Goal: Information Seeking & Learning: Learn about a topic

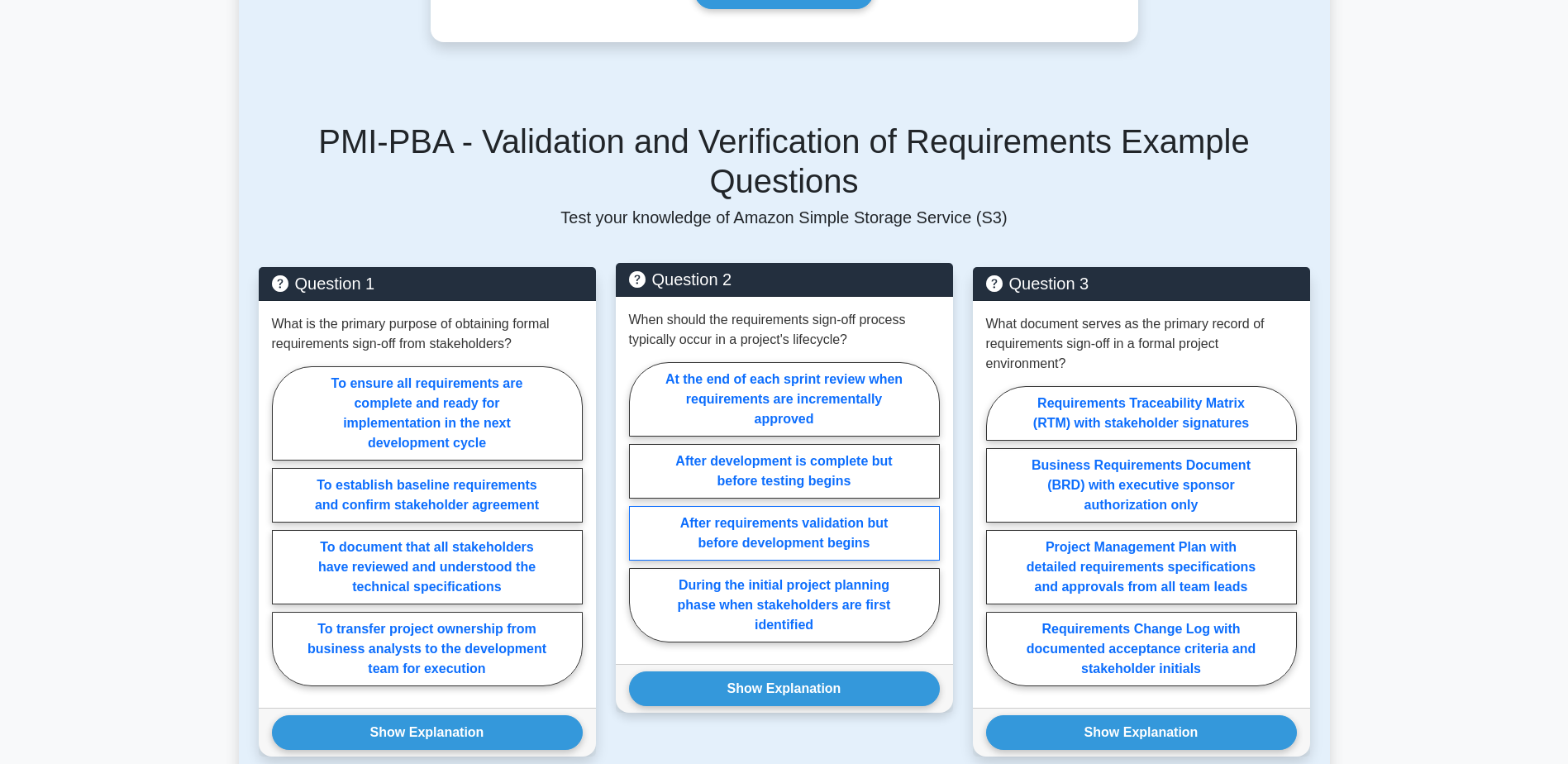
scroll to position [2497, 0]
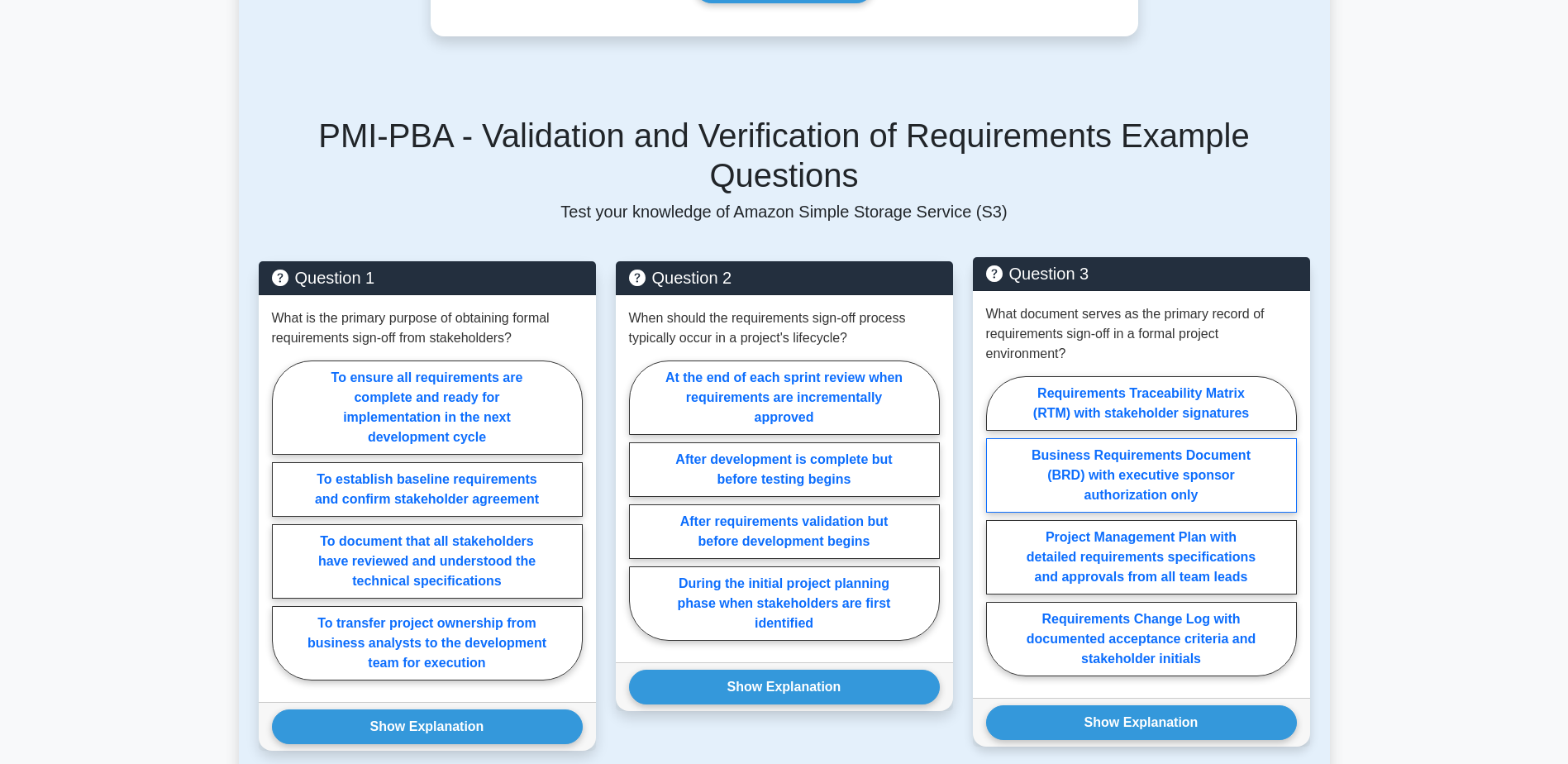
click at [1089, 438] on label "Business Requirements Document (BRD) with executive sponsor authorization only" at bounding box center [1141, 475] width 311 height 74
click at [997, 526] on input "Business Requirements Document (BRD) with executive sponsor authorization only" at bounding box center [991, 531] width 11 height 11
radio input "true"
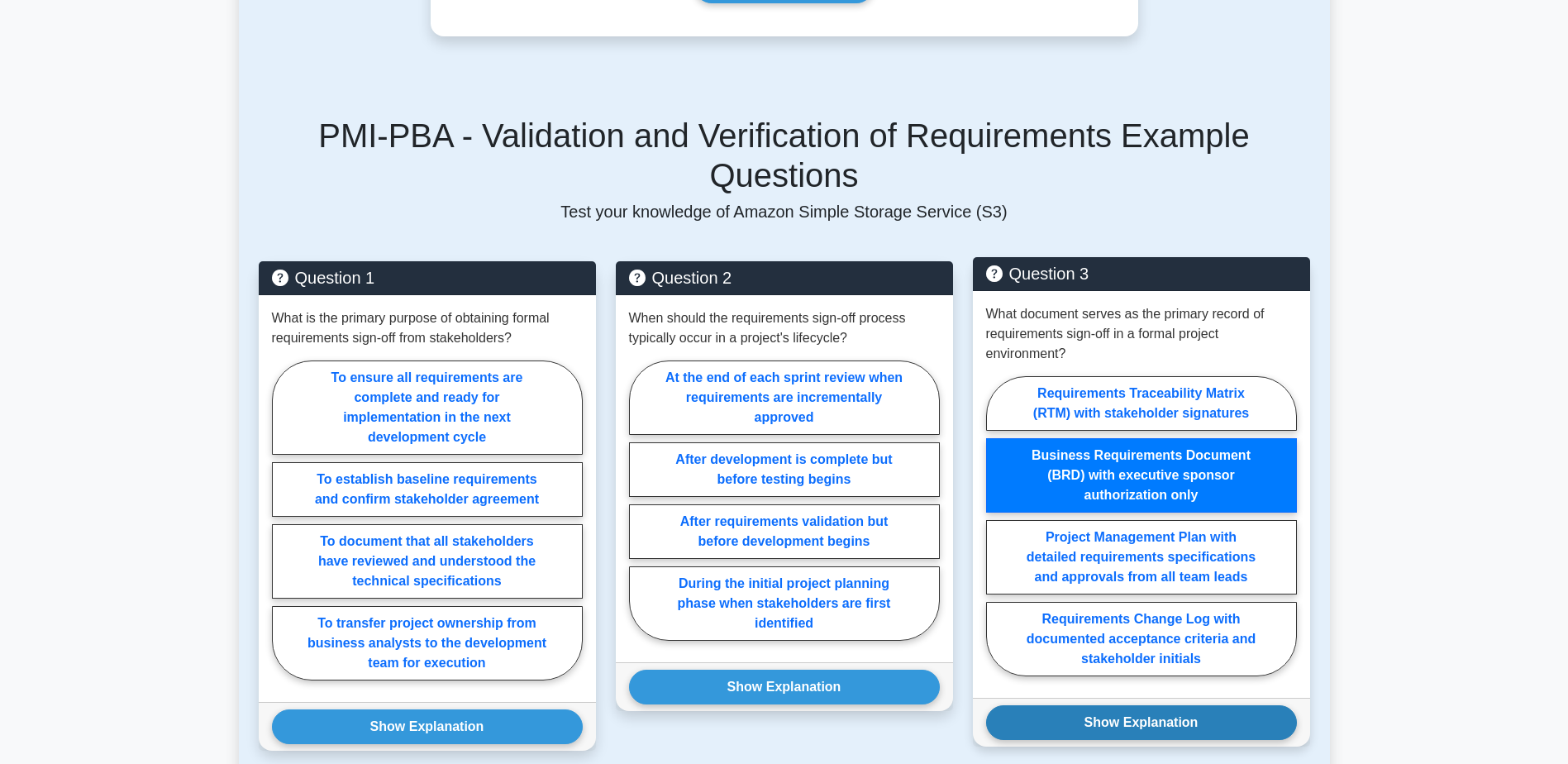
click at [1111, 706] on button "Show Explanation" at bounding box center [1141, 723] width 311 height 35
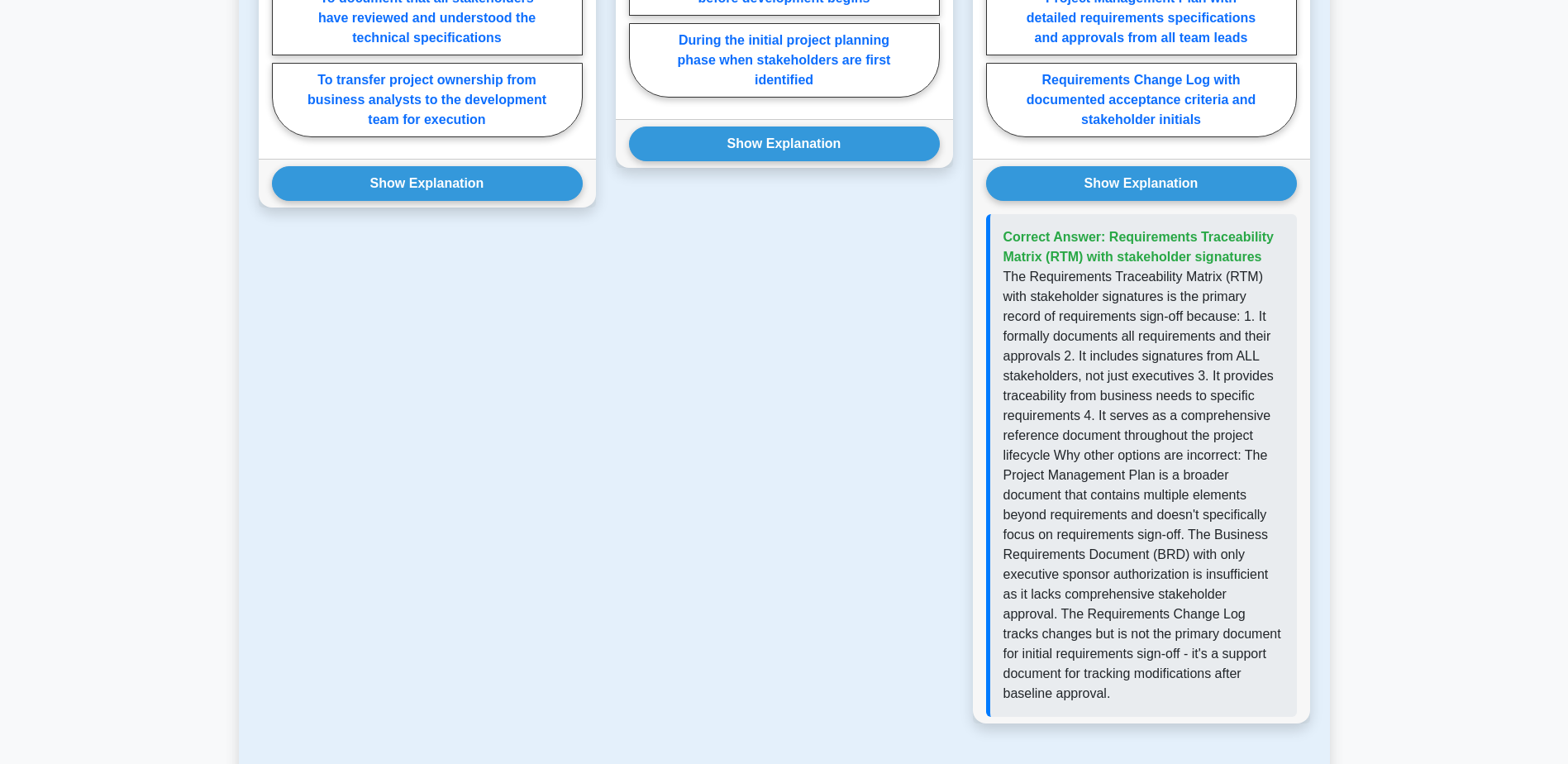
scroll to position [2580, 0]
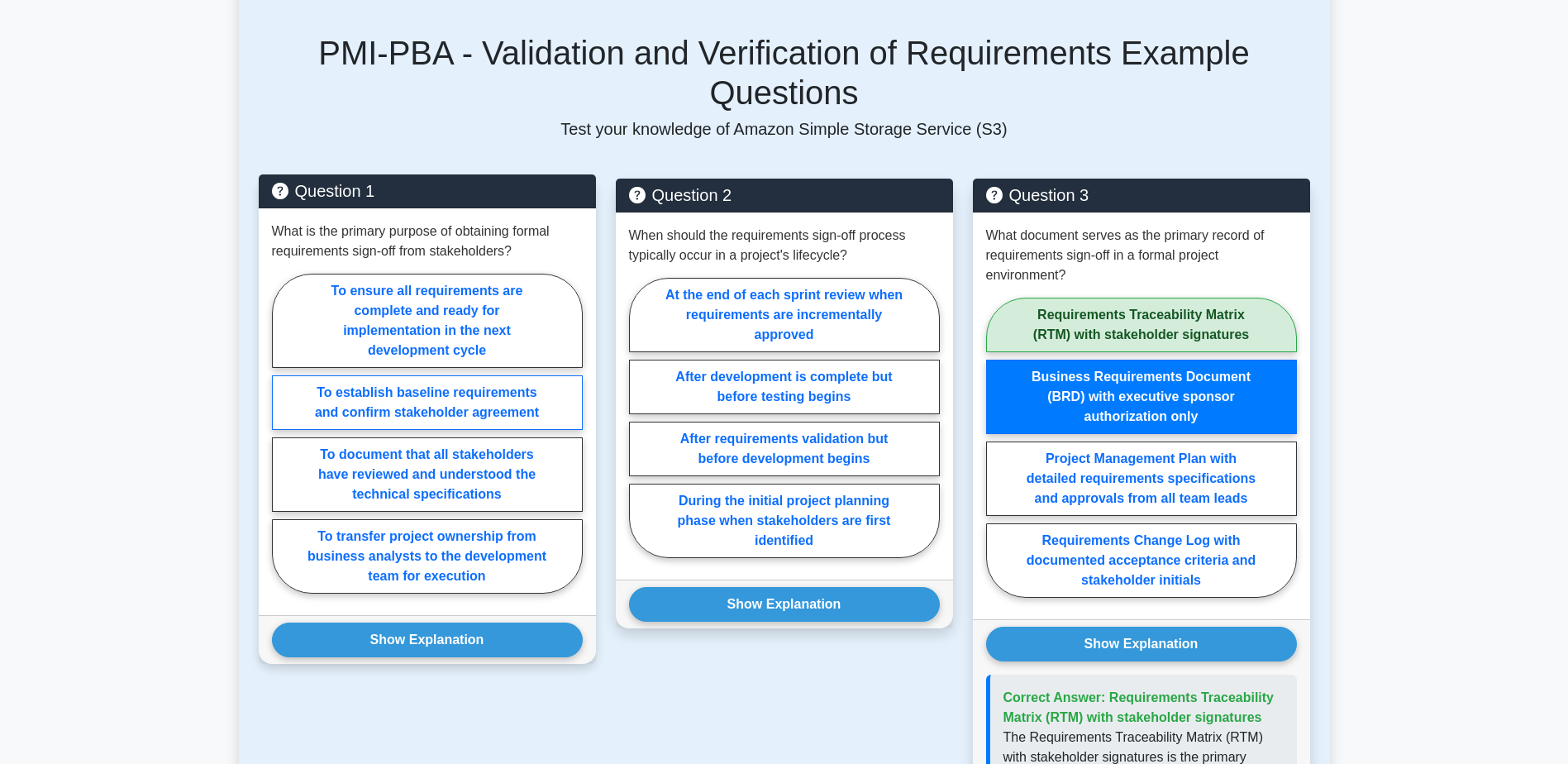
click at [431, 376] on label "To establish baseline requirements and confirm stakeholder agreement" at bounding box center [427, 403] width 311 height 55
click at [282, 433] on input "To establish baseline requirements and confirm stakeholder agreement" at bounding box center [277, 438] width 11 height 11
radio input "true"
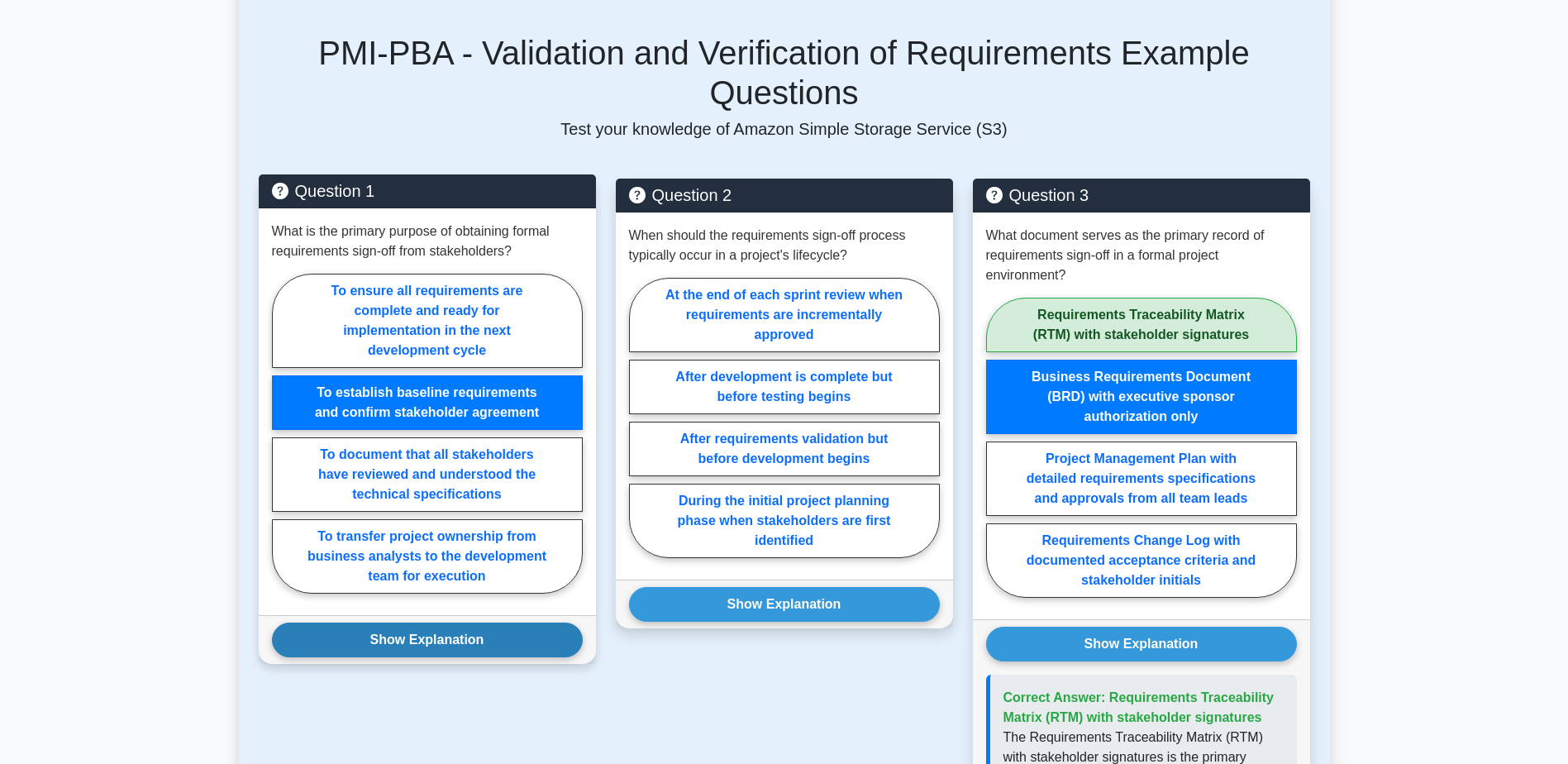
click at [441, 622] on button "Show Explanation" at bounding box center [427, 640] width 311 height 35
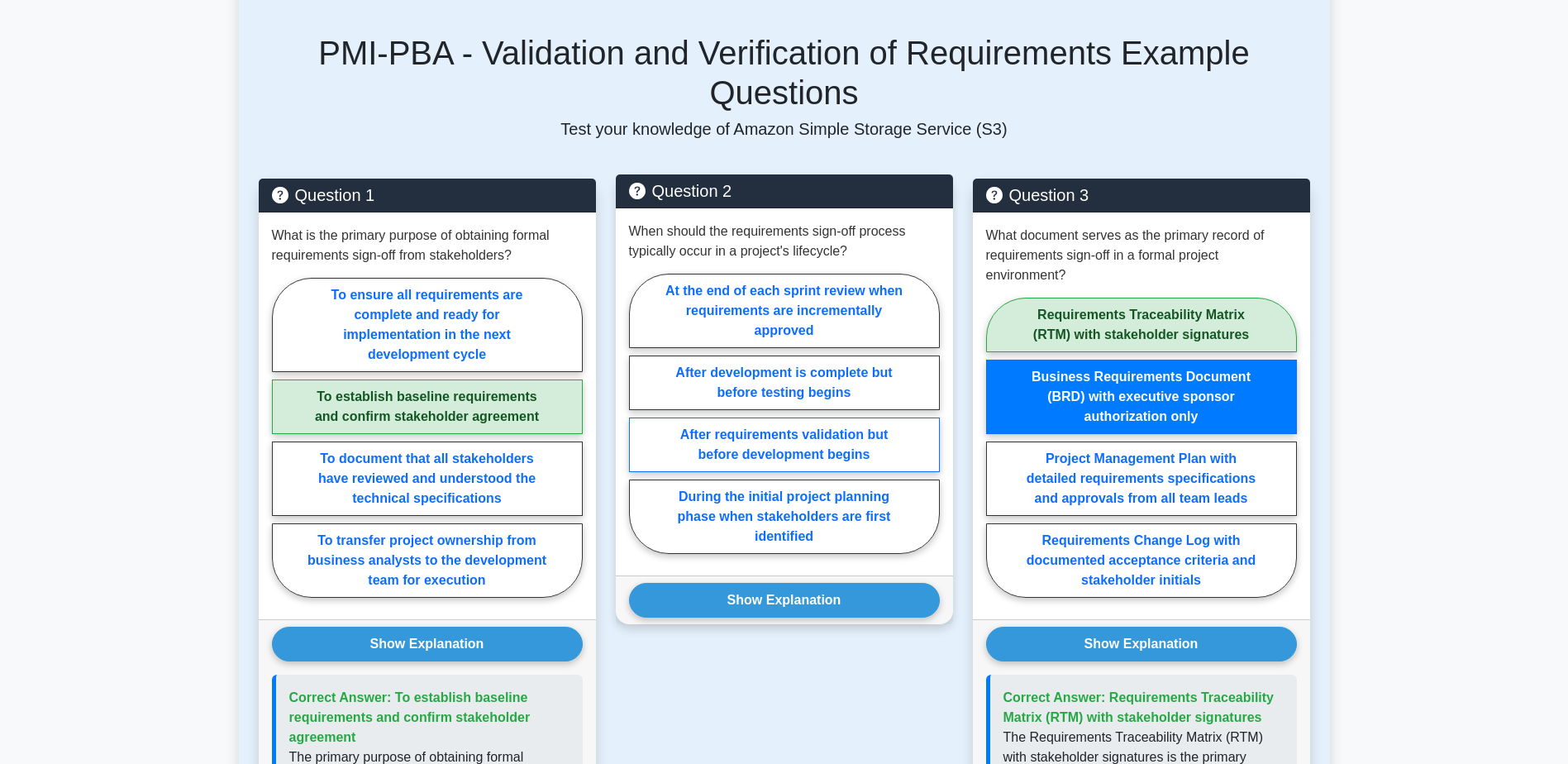
click at [766, 417] on label "After requirements validation but before development begins" at bounding box center [784, 445] width 311 height 55
click at [640, 413] on input "After requirements validation but before development begins" at bounding box center [634, 418] width 11 height 11
radio input "true"
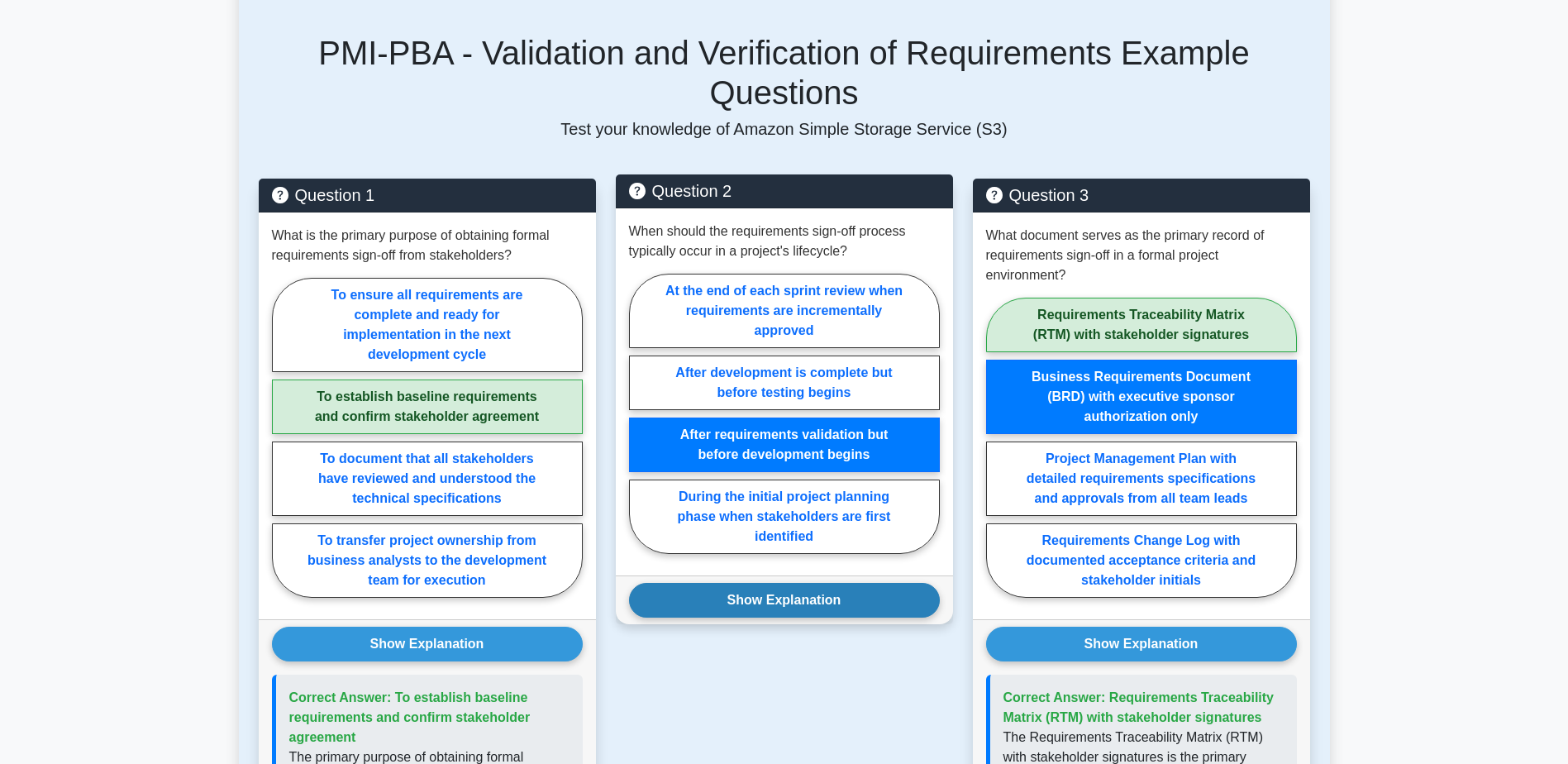
click at [786, 583] on button "Show Explanation" at bounding box center [784, 601] width 311 height 35
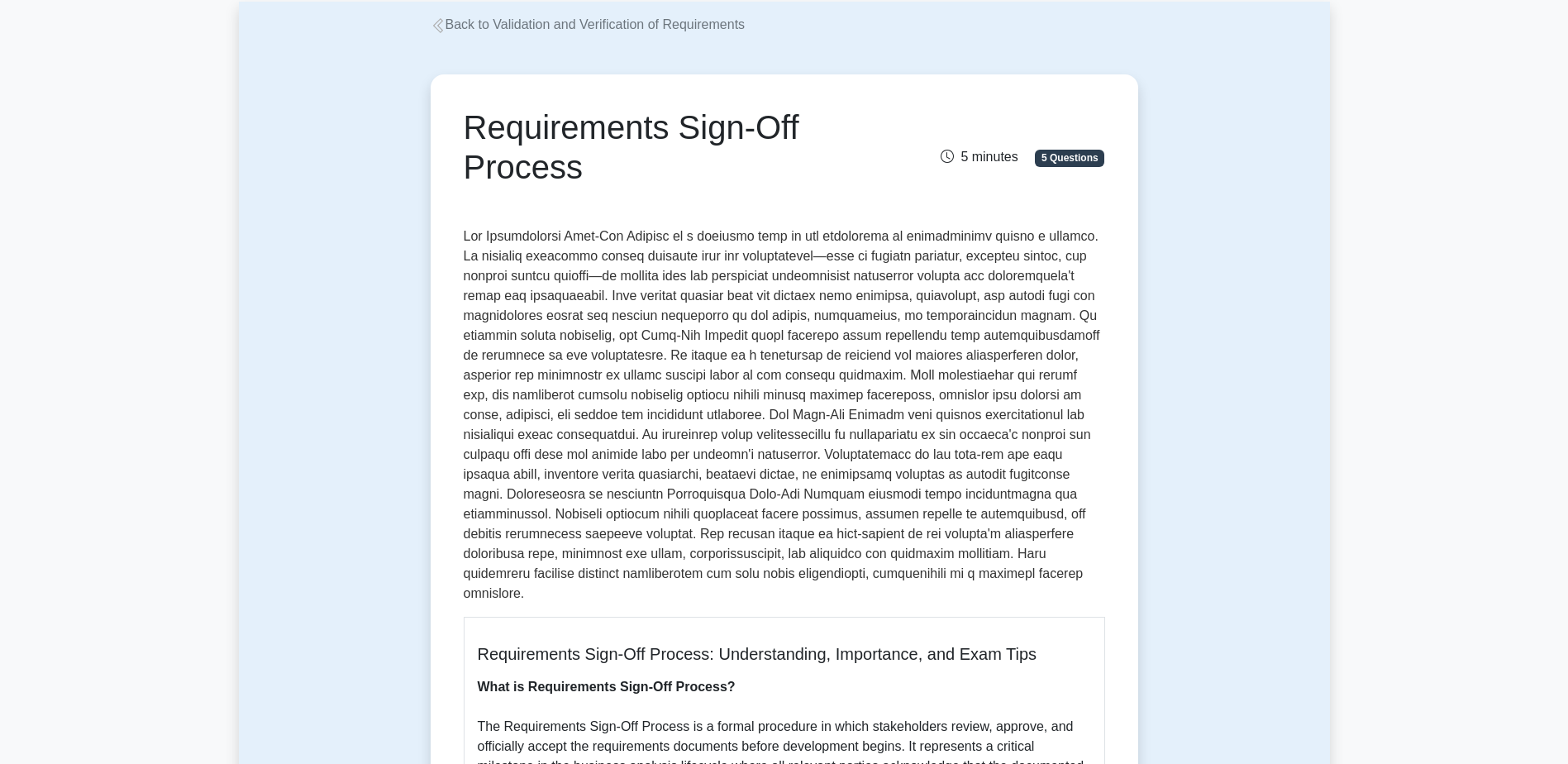
scroll to position [0, 0]
